Goal: Information Seeking & Learning: Learn about a topic

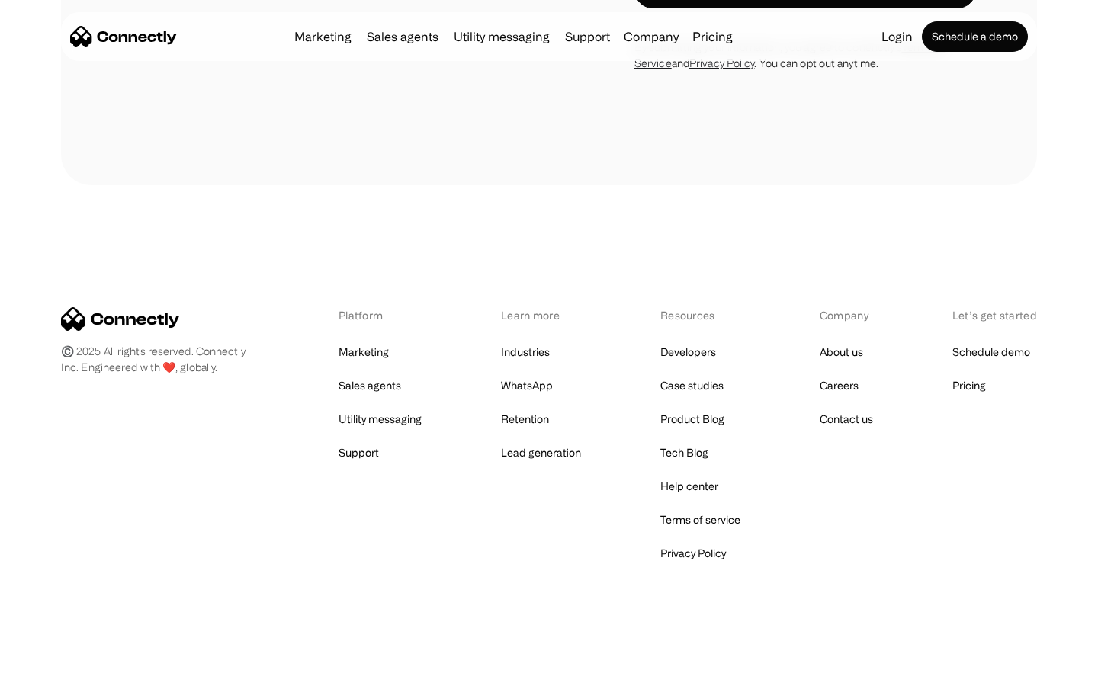
scroll to position [2580, 0]
